Goal: Navigation & Orientation: Go to known website

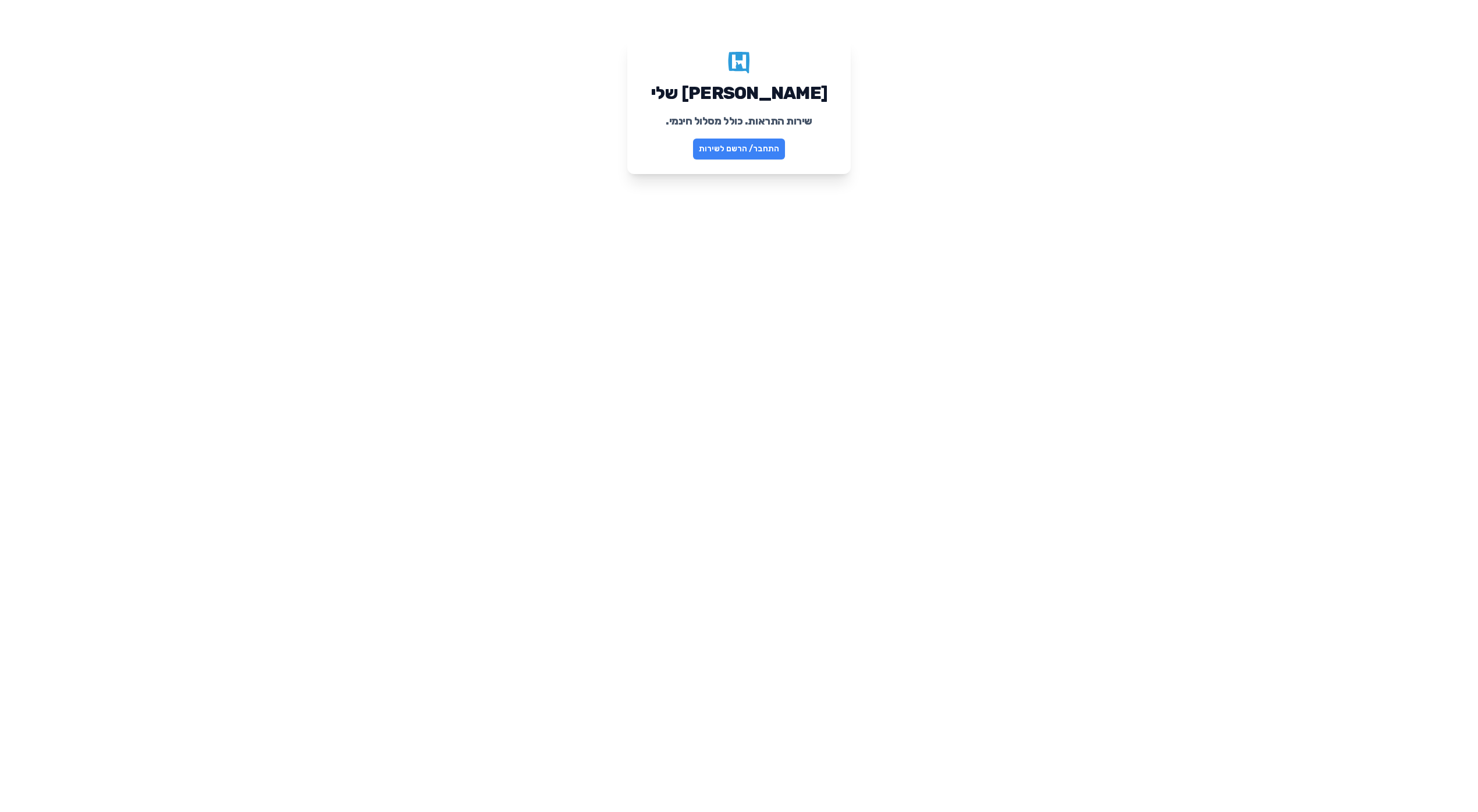
click at [722, 150] on link "התחבר/ הרשם לשירות" at bounding box center [739, 149] width 92 height 21
